Goal: Task Accomplishment & Management: Use online tool/utility

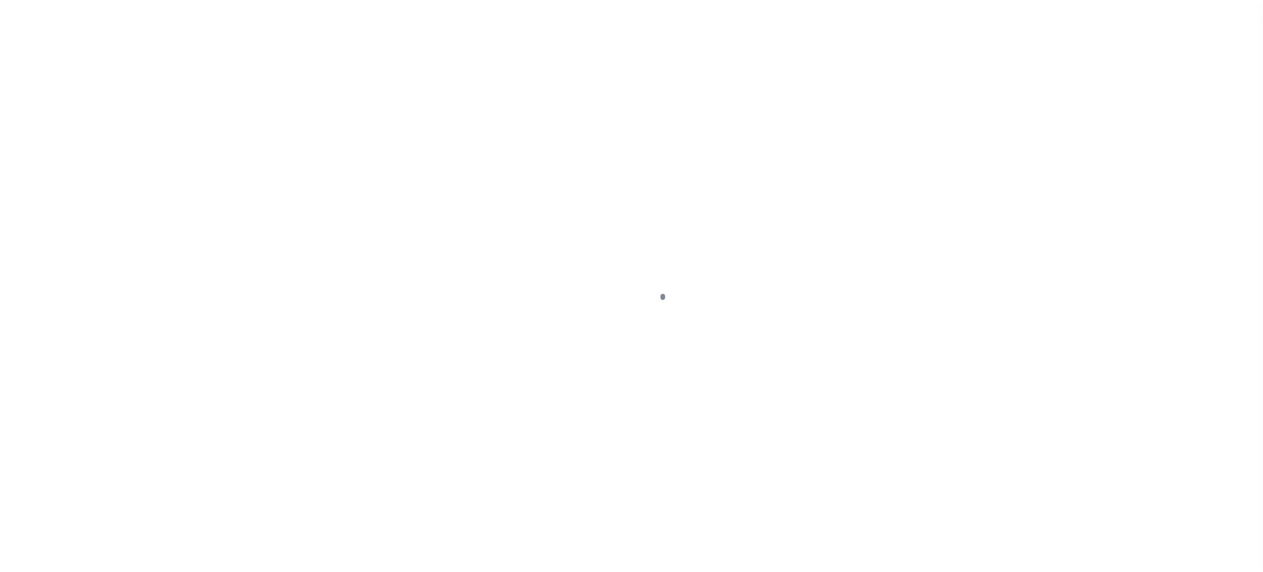
scroll to position [46, 0]
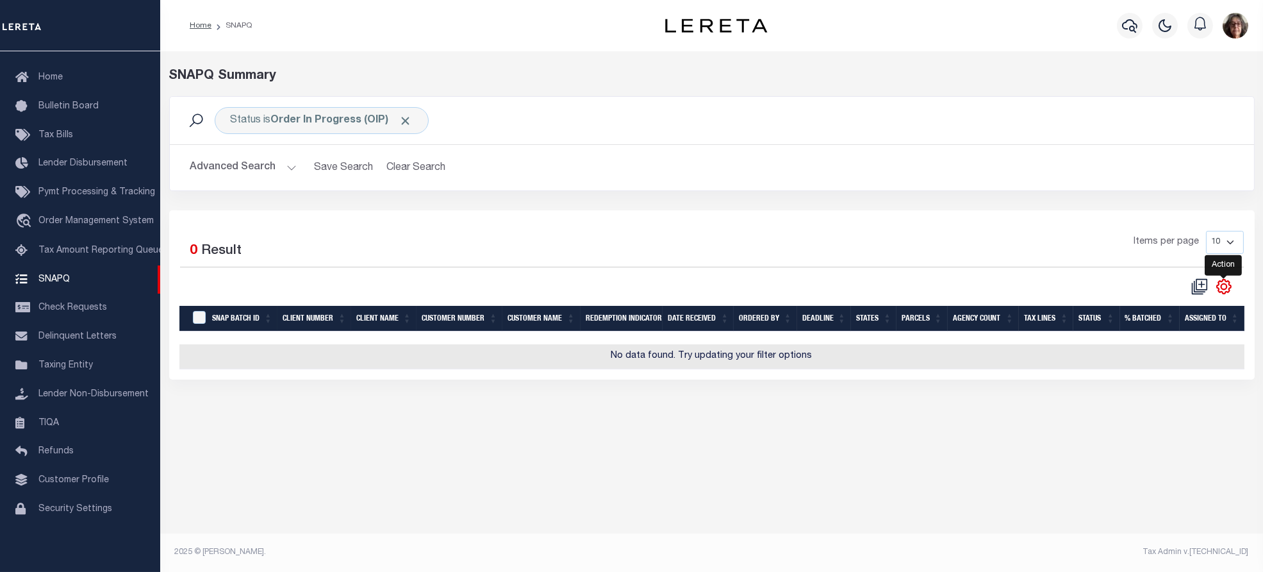
click at [1227, 287] on icon "" at bounding box center [1224, 286] width 6 height 6
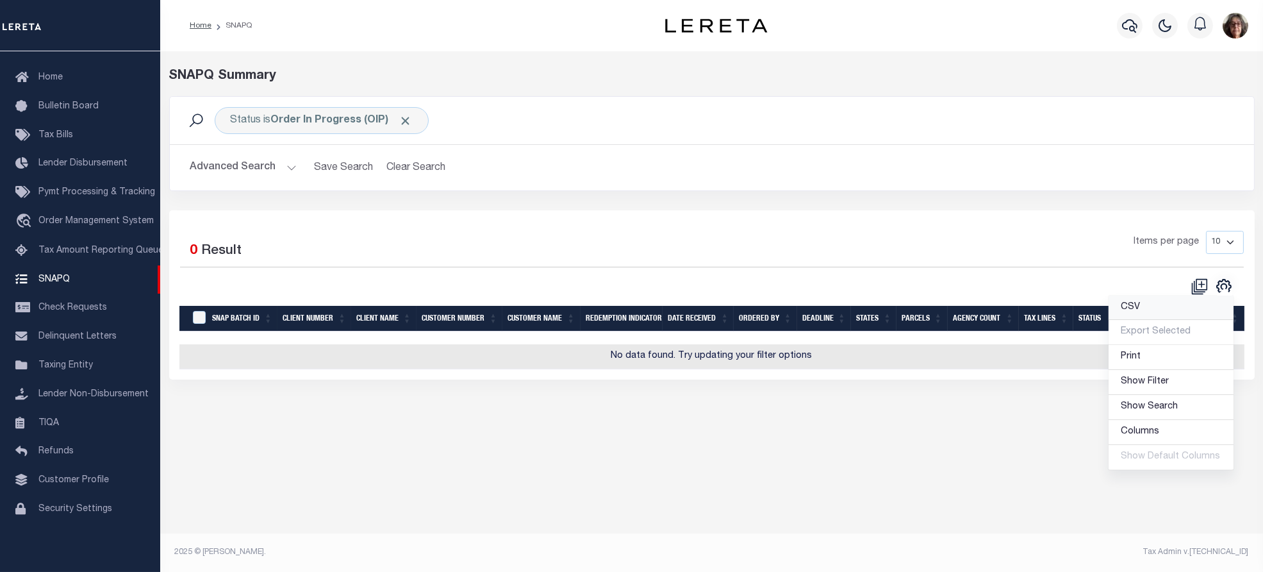
click at [1136, 310] on span "CSV" at bounding box center [1131, 307] width 19 height 9
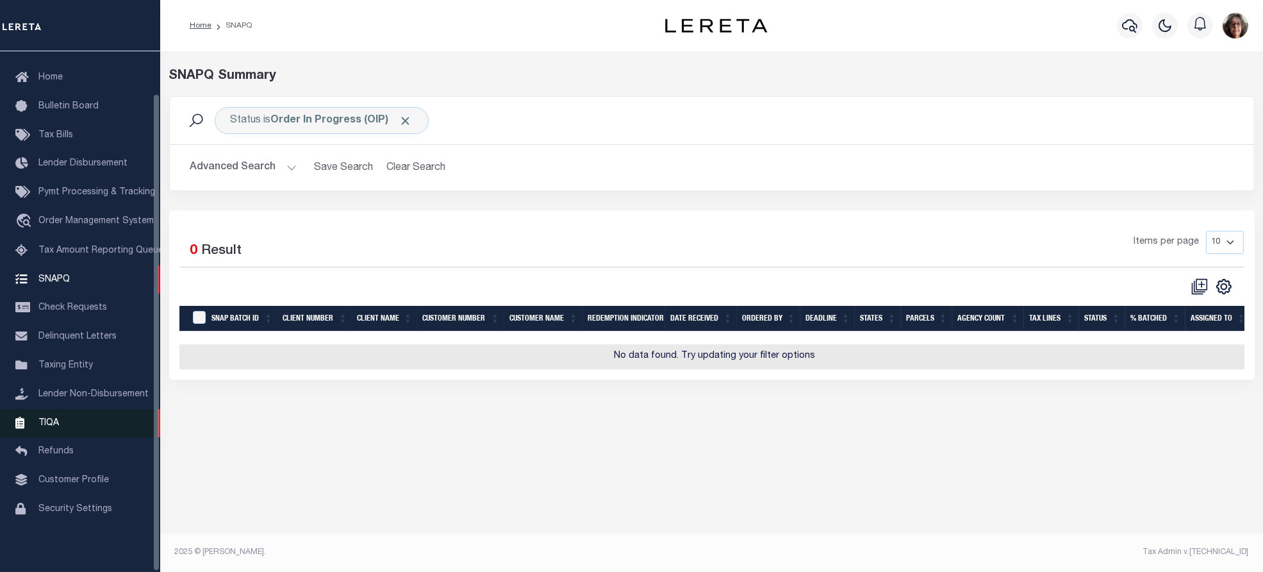
click at [47, 425] on span "TIQA" at bounding box center [48, 422] width 21 height 9
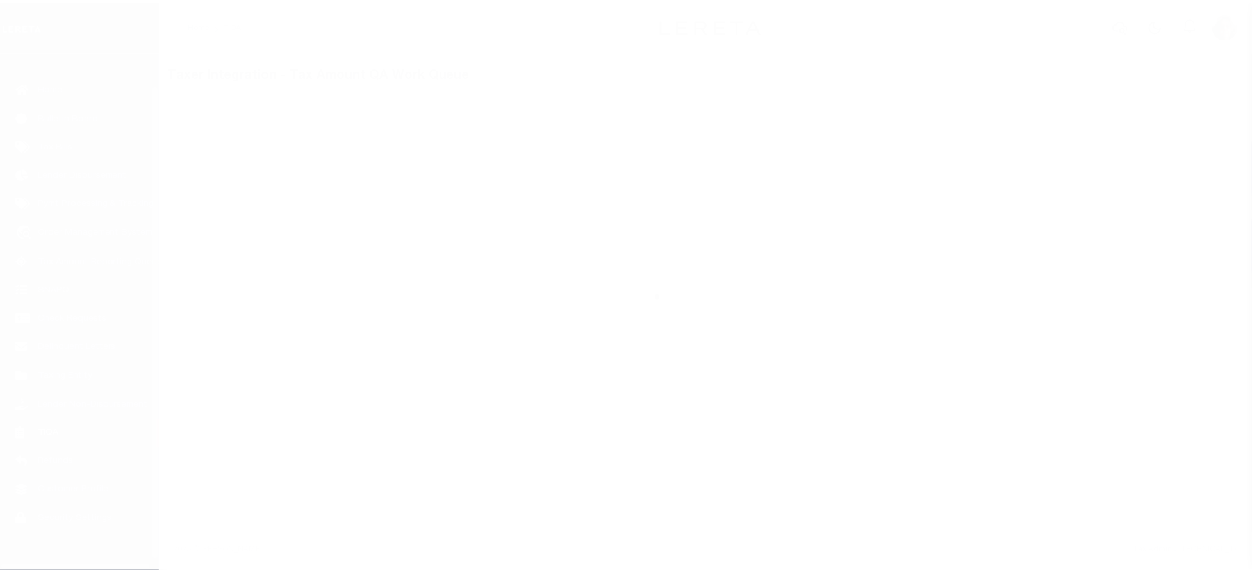
scroll to position [46, 0]
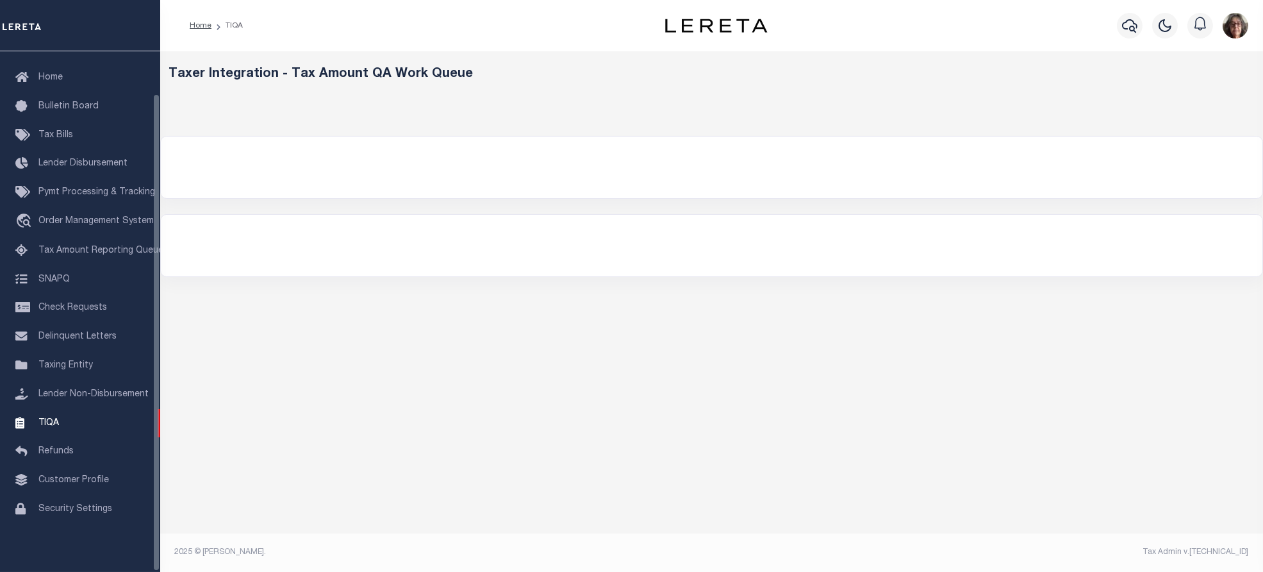
select select "200"
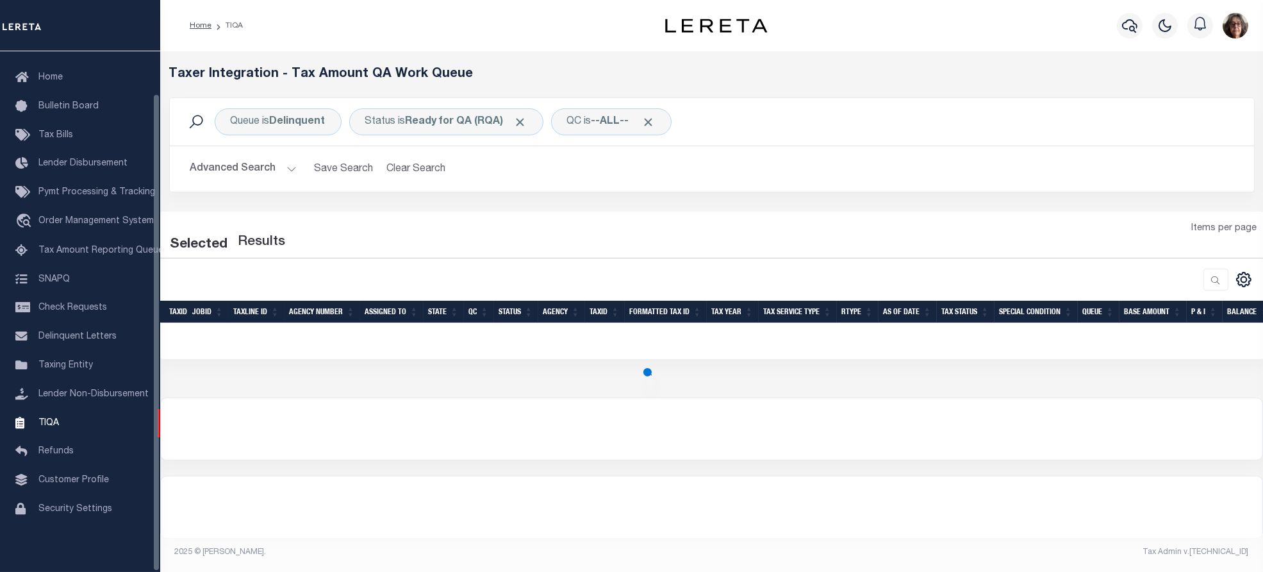
select select "200"
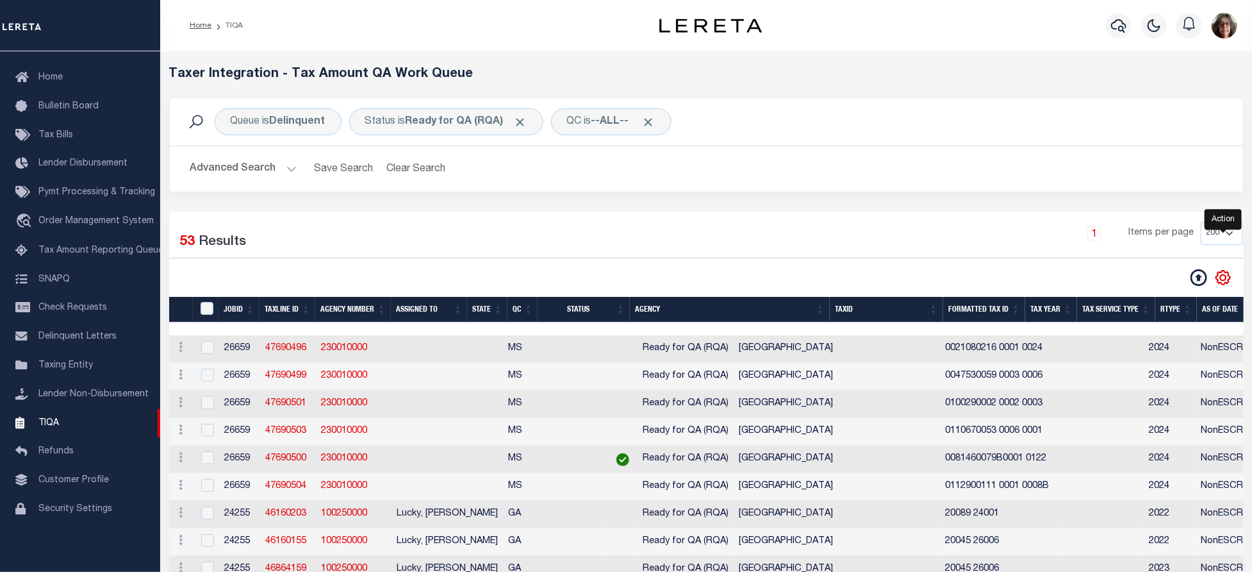
click at [1223, 276] on icon "" at bounding box center [1223, 277] width 6 height 6
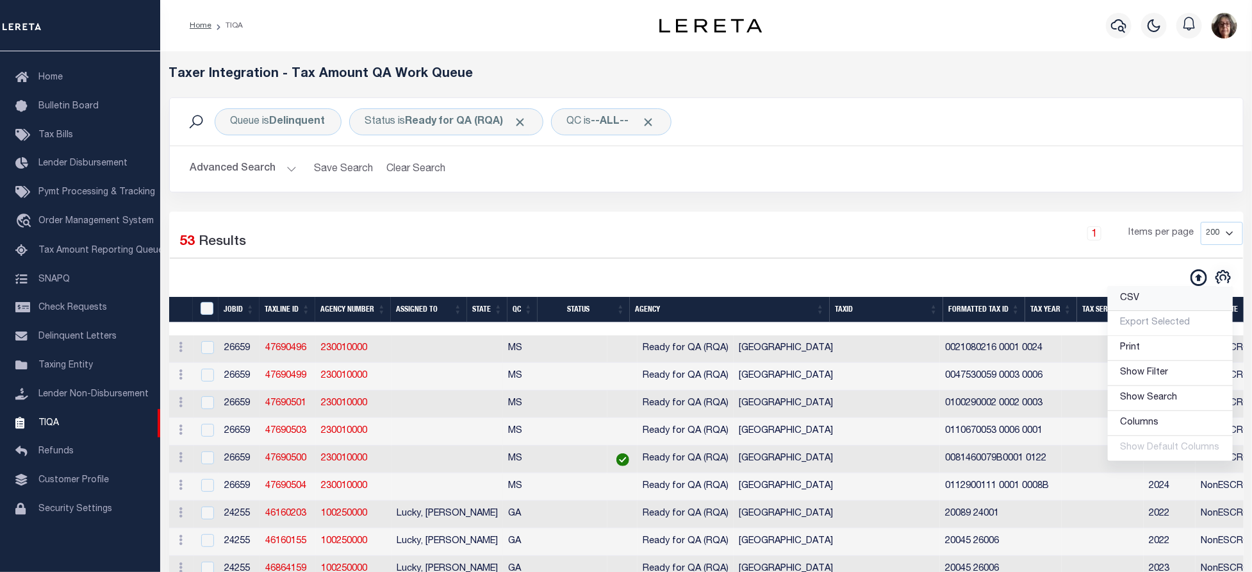
click at [1139, 299] on span "CSV" at bounding box center [1130, 298] width 19 height 9
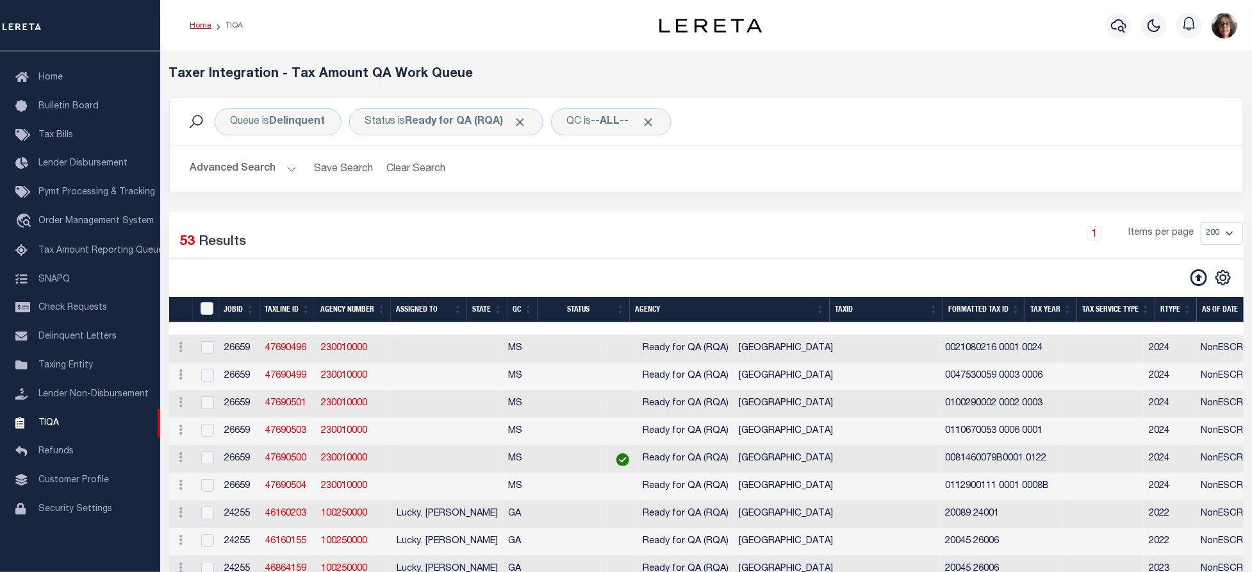
click at [200, 26] on link "Home" at bounding box center [201, 26] width 22 height 8
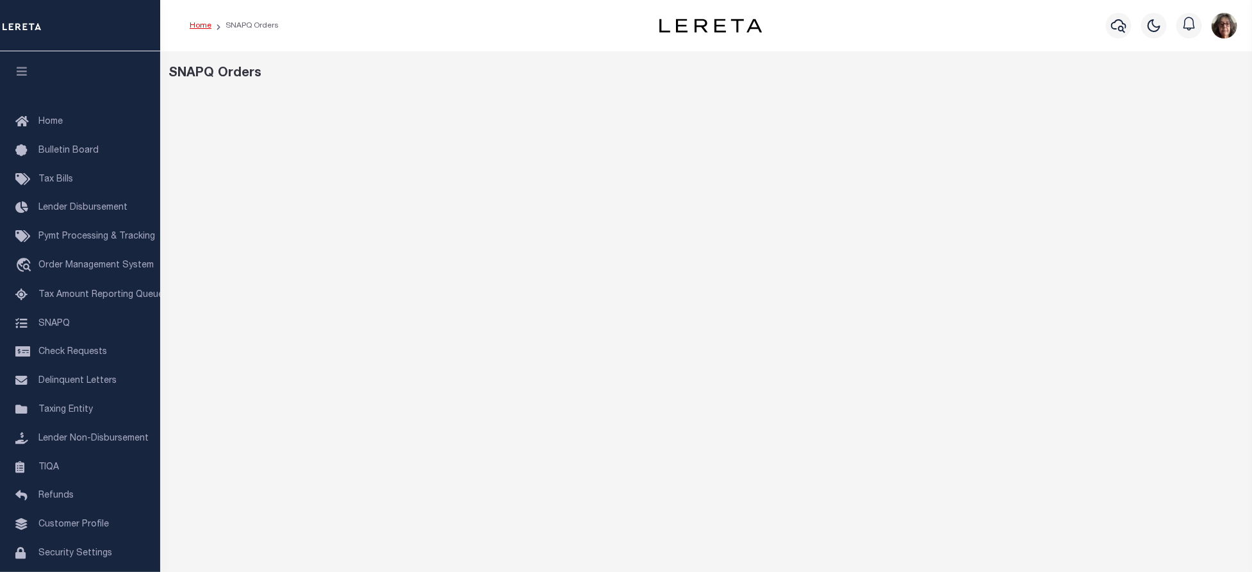
click at [208, 24] on link "Home" at bounding box center [201, 26] width 22 height 8
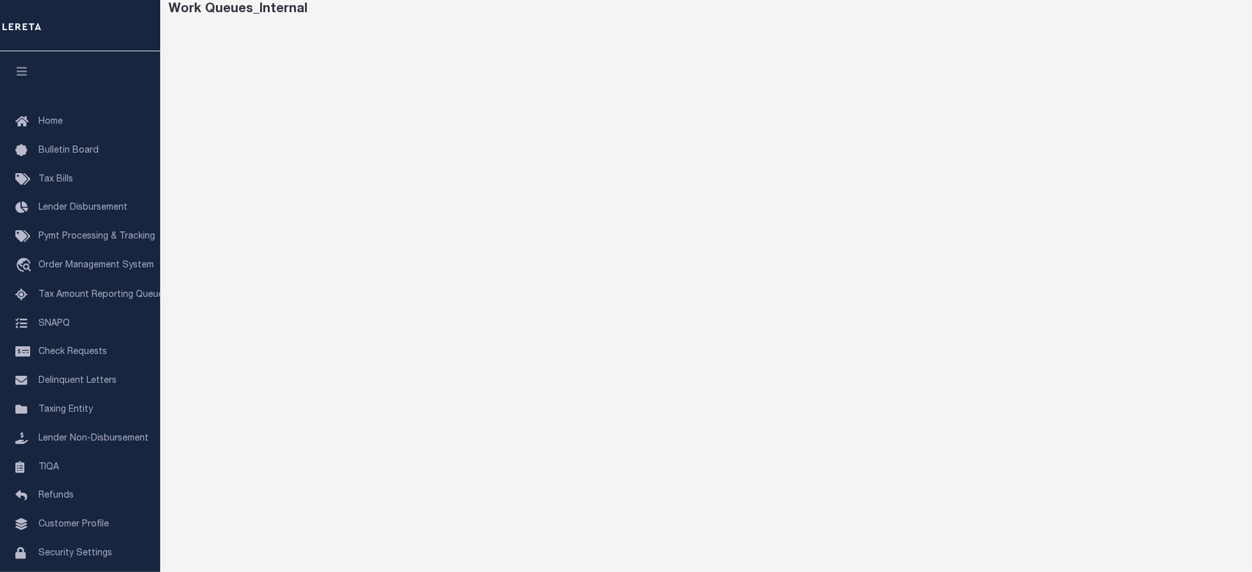
scroll to position [93, 0]
